Goal: Transaction & Acquisition: Purchase product/service

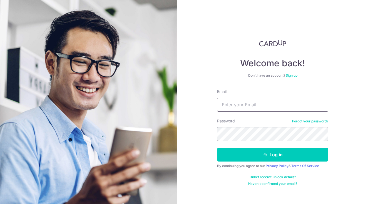
type input "wanlin_923@hotmail.com"
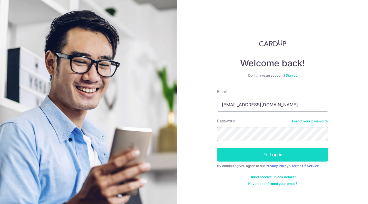
click at [258, 154] on button "Log in" at bounding box center [272, 155] width 111 height 14
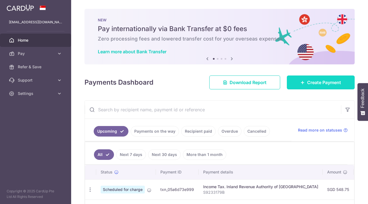
click at [317, 86] on span "Create Payment" at bounding box center [324, 82] width 34 height 7
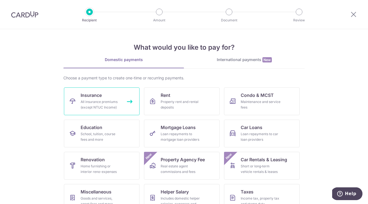
click at [98, 102] on div "All insurance premiums (except NTUC Income)" at bounding box center [101, 104] width 40 height 11
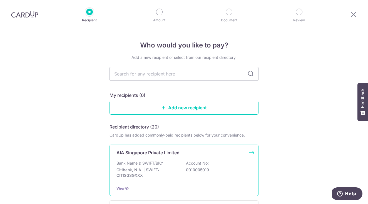
click at [150, 155] on p "AIA Singapore Private Limited" at bounding box center [147, 152] width 63 height 7
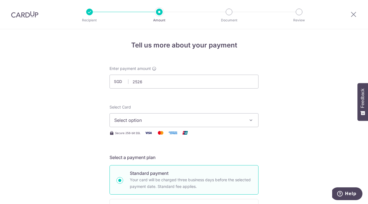
type input "2,526.00"
click at [154, 123] on span "Select option" at bounding box center [178, 120] width 129 height 7
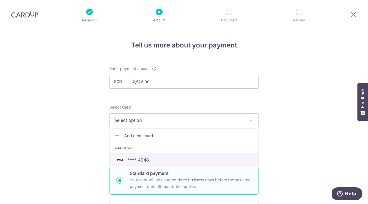
click at [144, 157] on span "**** 4048" at bounding box center [137, 160] width 21 height 7
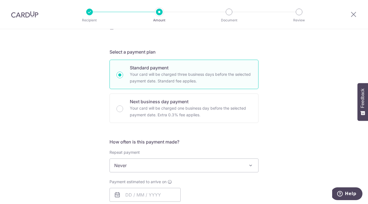
scroll to position [127, 0]
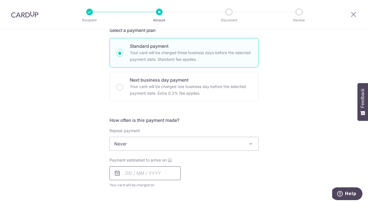
click at [135, 173] on input "text" at bounding box center [144, 173] width 71 height 14
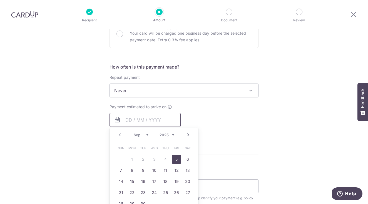
scroll to position [182, 0]
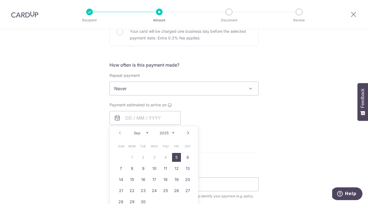
click at [172, 157] on link "5" at bounding box center [176, 157] width 9 height 9
type input "05/09/2025"
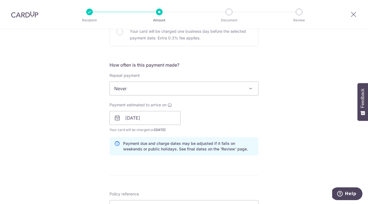
click at [239, 130] on div "Payment estimated to arrive on 05/09/2025 Prev Next Sep Oct Nov Dec 2025 2026 2…" at bounding box center [183, 117] width 155 height 31
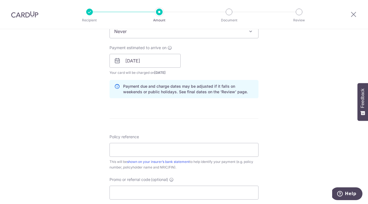
scroll to position [253, 0]
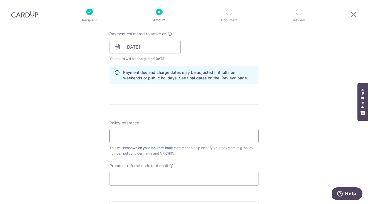
click at [191, 133] on input "Policy reference" at bounding box center [183, 136] width 149 height 14
type input "L546619667"
click at [160, 176] on input "Promo or referral code (optional)" at bounding box center [183, 179] width 149 height 14
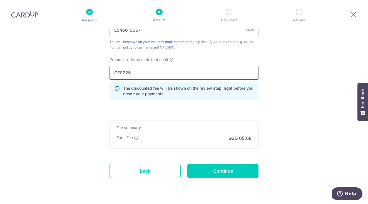
scroll to position [364, 0]
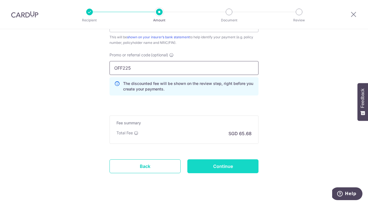
type input "OFF225"
click at [217, 167] on input "Continue" at bounding box center [222, 166] width 71 height 14
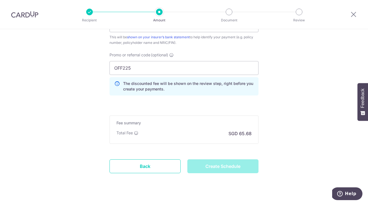
type input "Create Schedule"
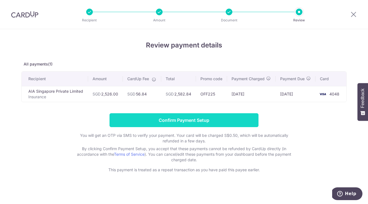
click at [199, 125] on input "Confirm Payment Setup" at bounding box center [183, 120] width 149 height 14
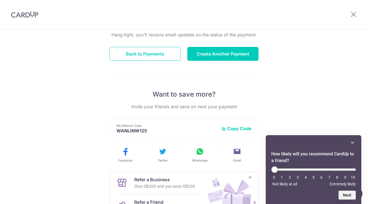
scroll to position [61, 0]
